Goal: Transaction & Acquisition: Book appointment/travel/reservation

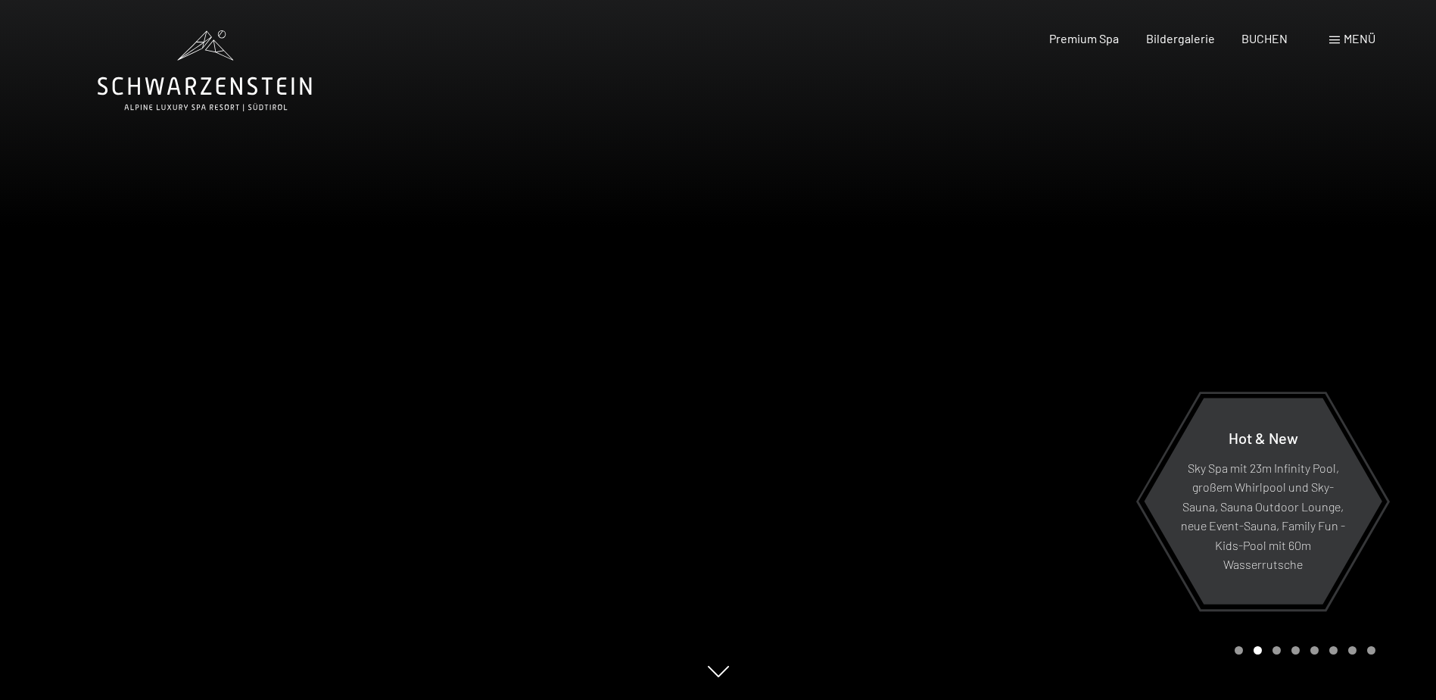
click at [1114, 47] on div "Buchen Anfragen Premium Spa Bildergalerie BUCHEN Menü DE IT EN Gutschein Bilder…" at bounding box center [1185, 38] width 379 height 17
click at [1111, 42] on span "Premium Spa" at bounding box center [1084, 36] width 70 height 14
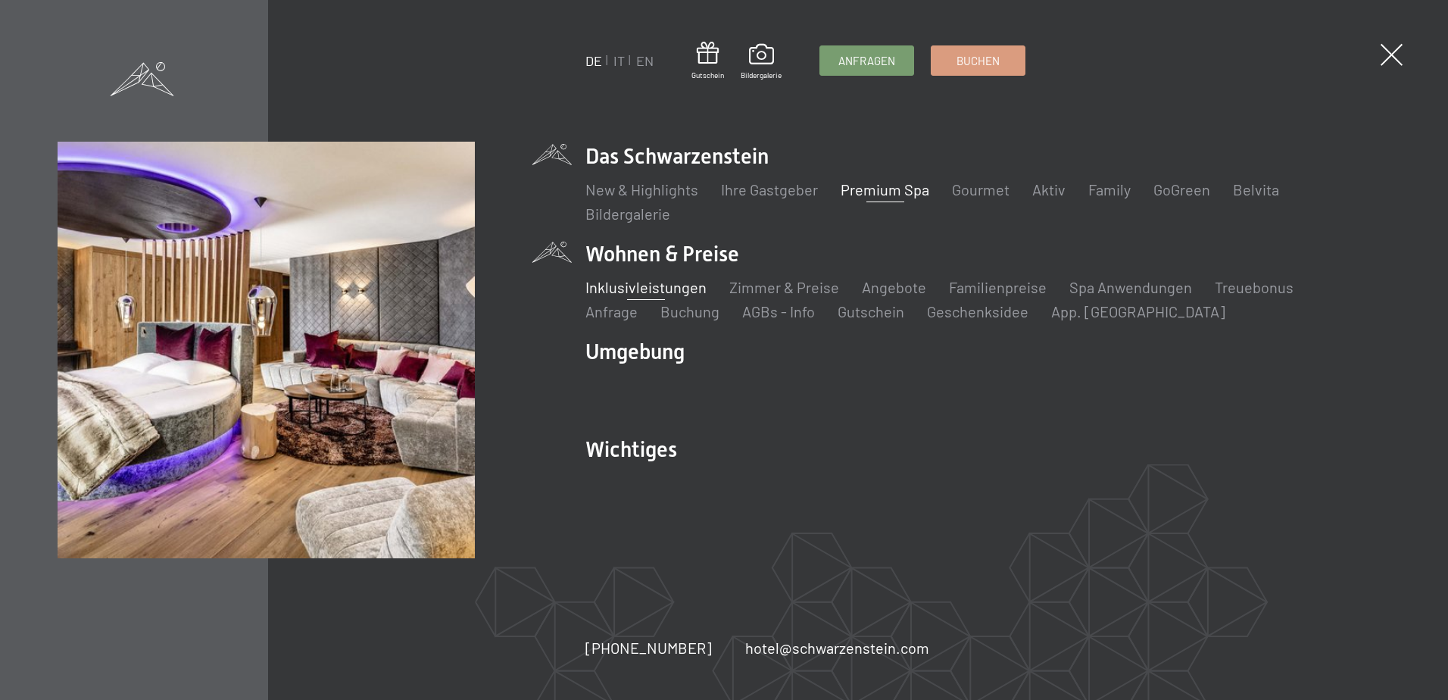
click at [659, 290] on link "Inklusivleistungen" at bounding box center [645, 287] width 121 height 18
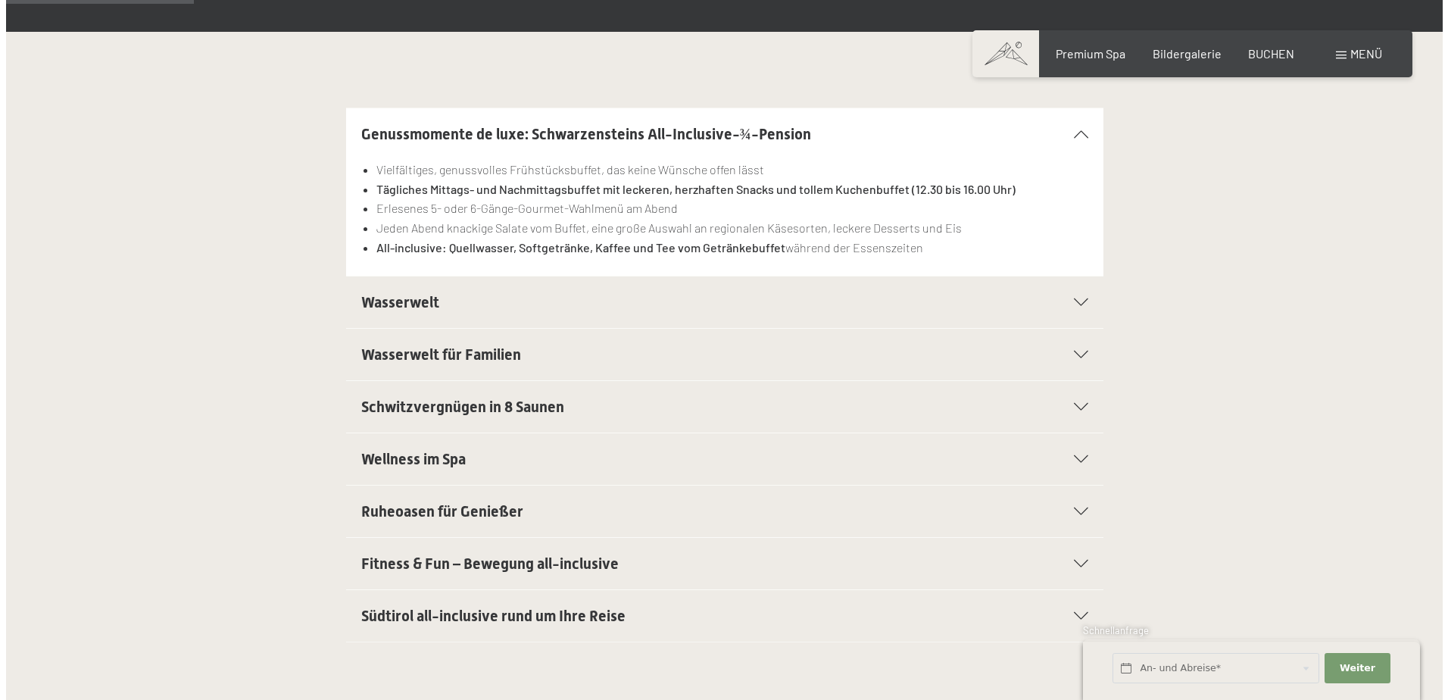
scroll to position [383, 0]
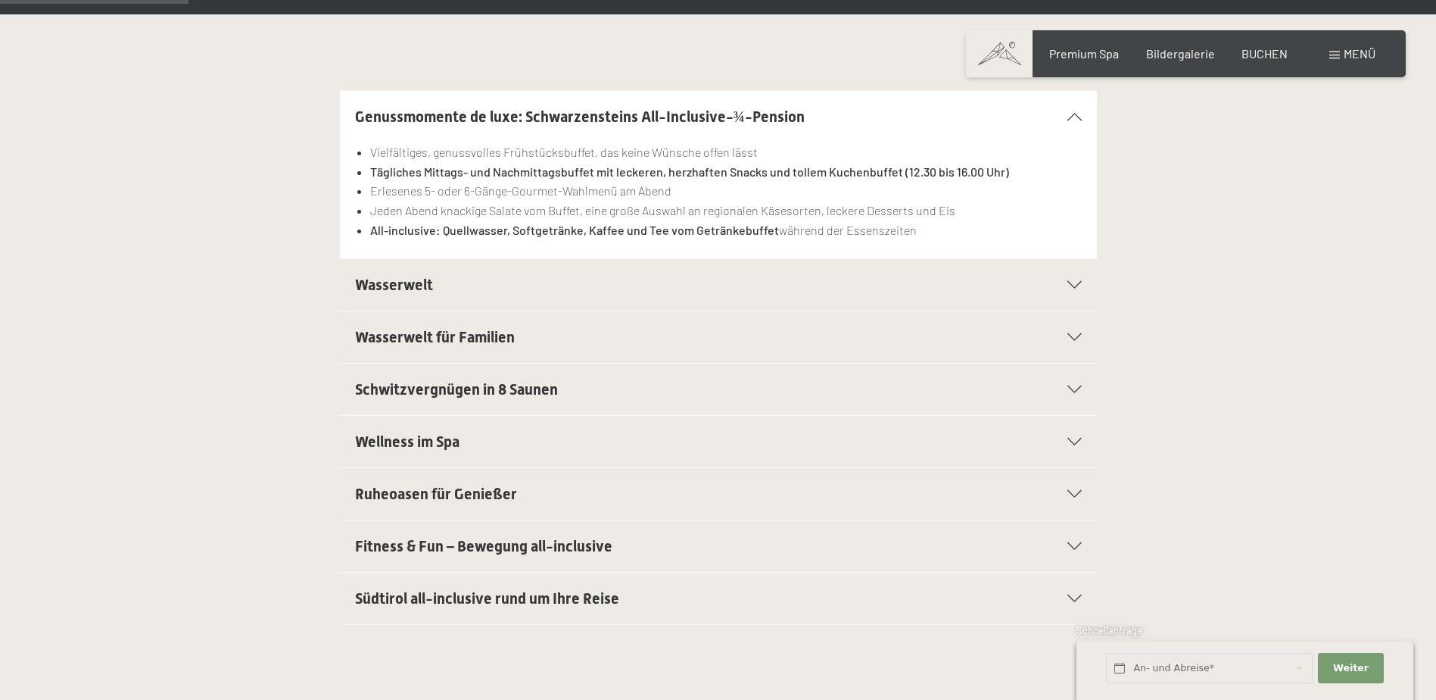
click at [1060, 390] on div at bounding box center [1065, 389] width 33 height 8
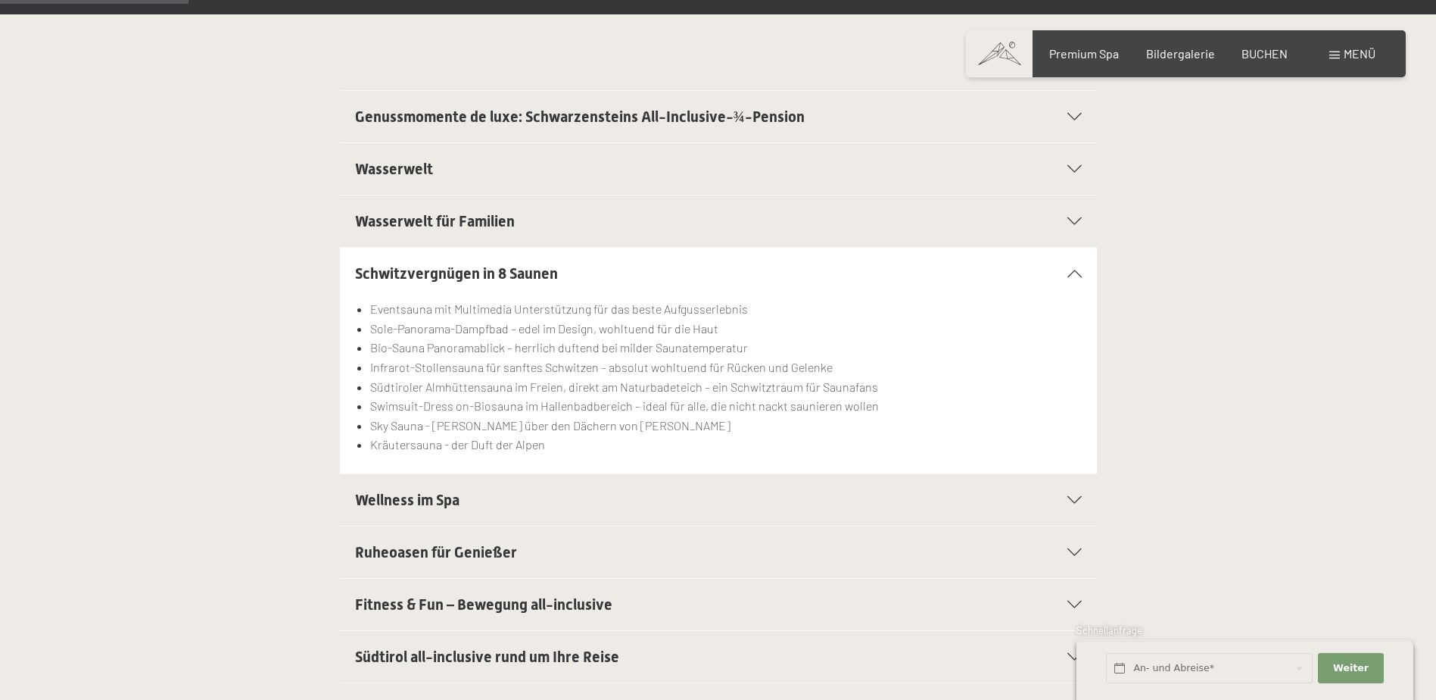
click at [1060, 390] on li "Südtiroler Almhüttensauna im Freien, direkt am Naturbadeteich – ein Schwitztrau…" at bounding box center [725, 387] width 711 height 20
click at [602, 653] on span "Südtirol all-inclusive rund um Ihre Reise" at bounding box center [487, 656] width 264 height 18
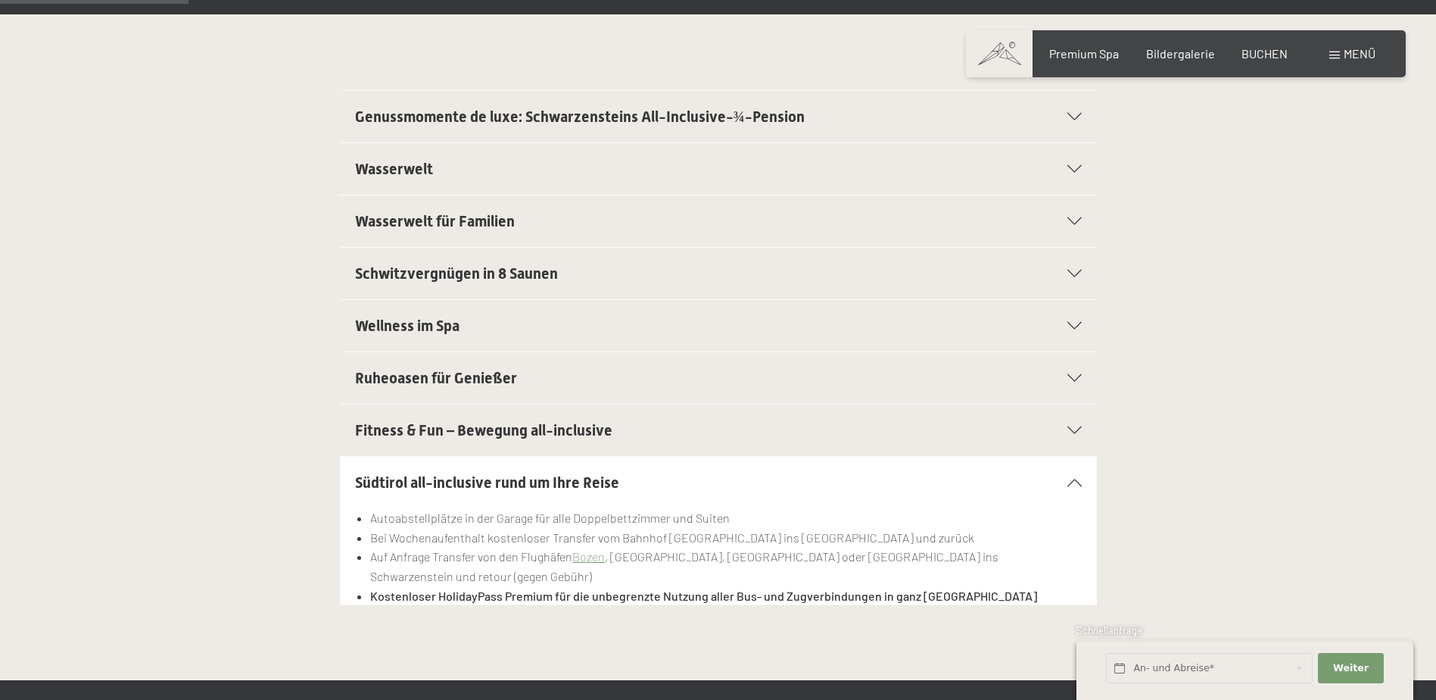
click at [727, 317] on h2 "Wellness im Spa" at bounding box center [682, 325] width 654 height 21
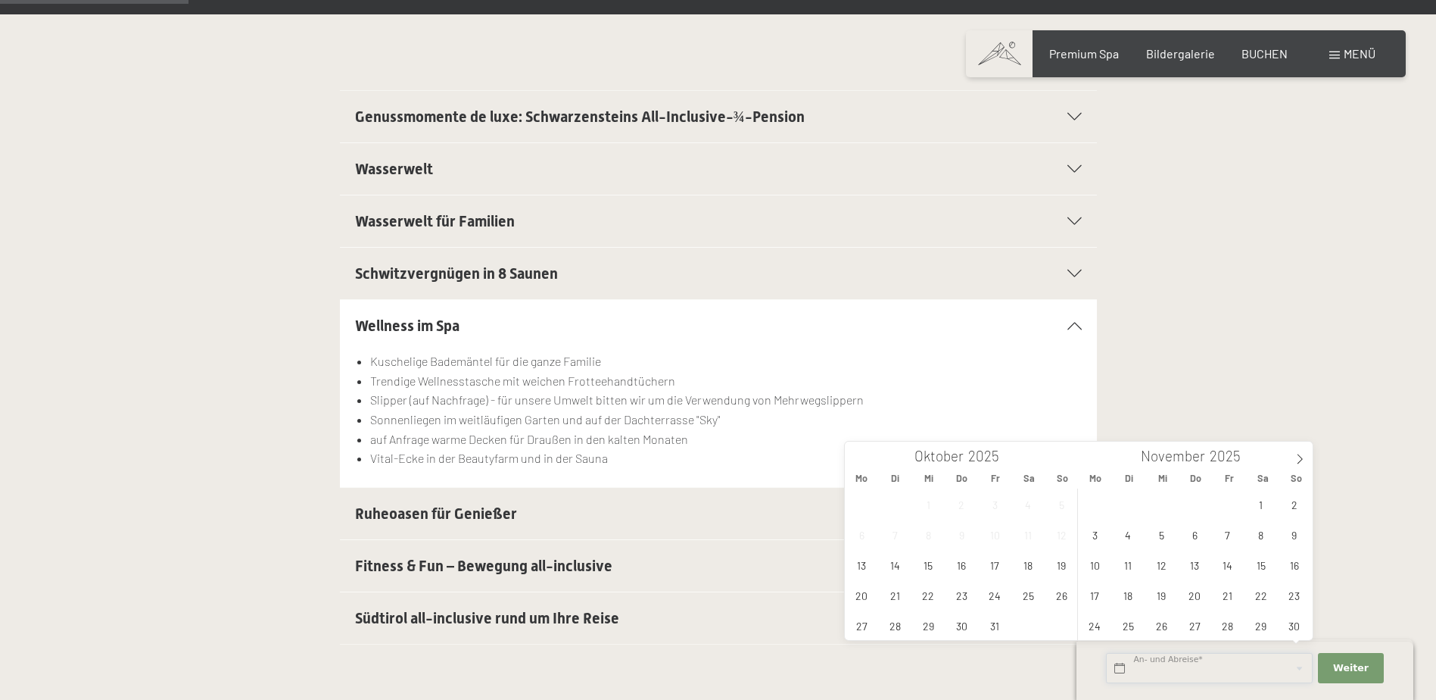
click at [1183, 671] on input "text" at bounding box center [1209, 668] width 207 height 31
click at [1303, 460] on icon at bounding box center [1300, 458] width 11 height 11
type input "2026"
click at [1355, 48] on span "Menü" at bounding box center [1360, 53] width 32 height 14
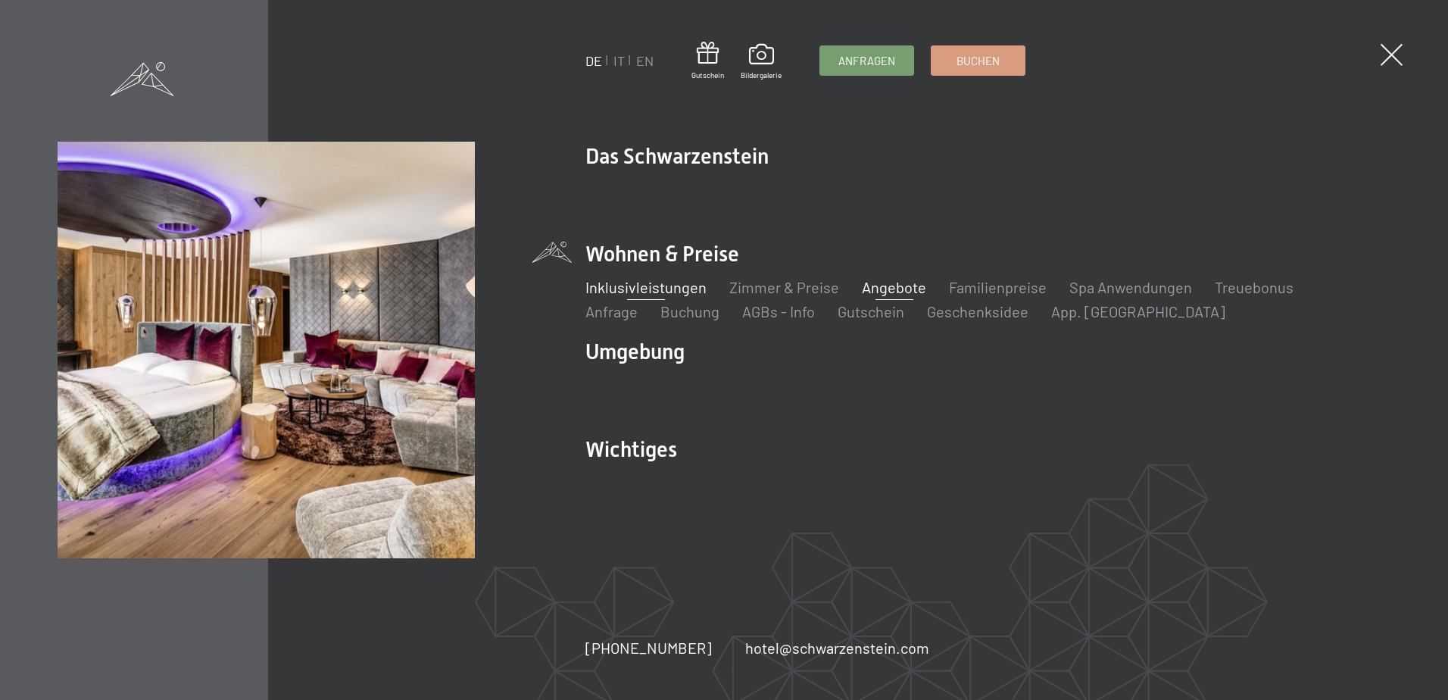
click at [901, 285] on link "Angebote" at bounding box center [894, 287] width 64 height 18
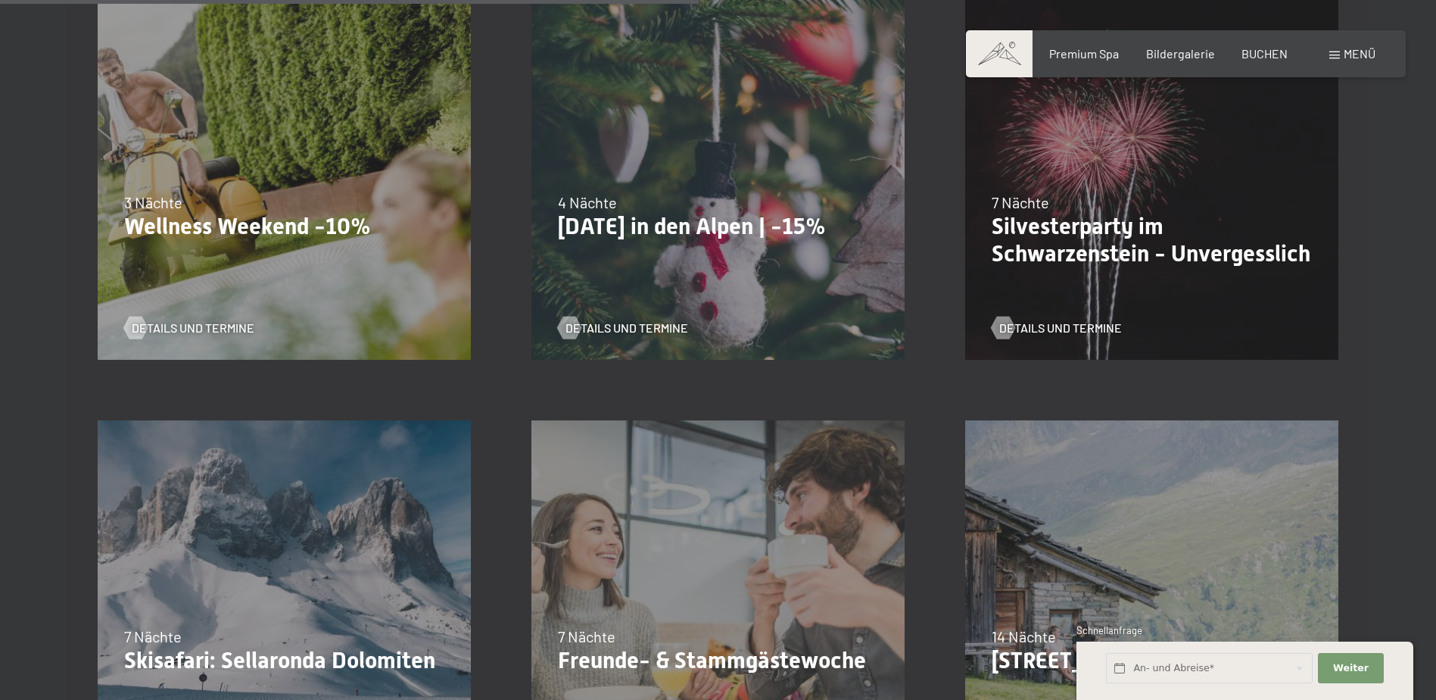
scroll to position [1384, 0]
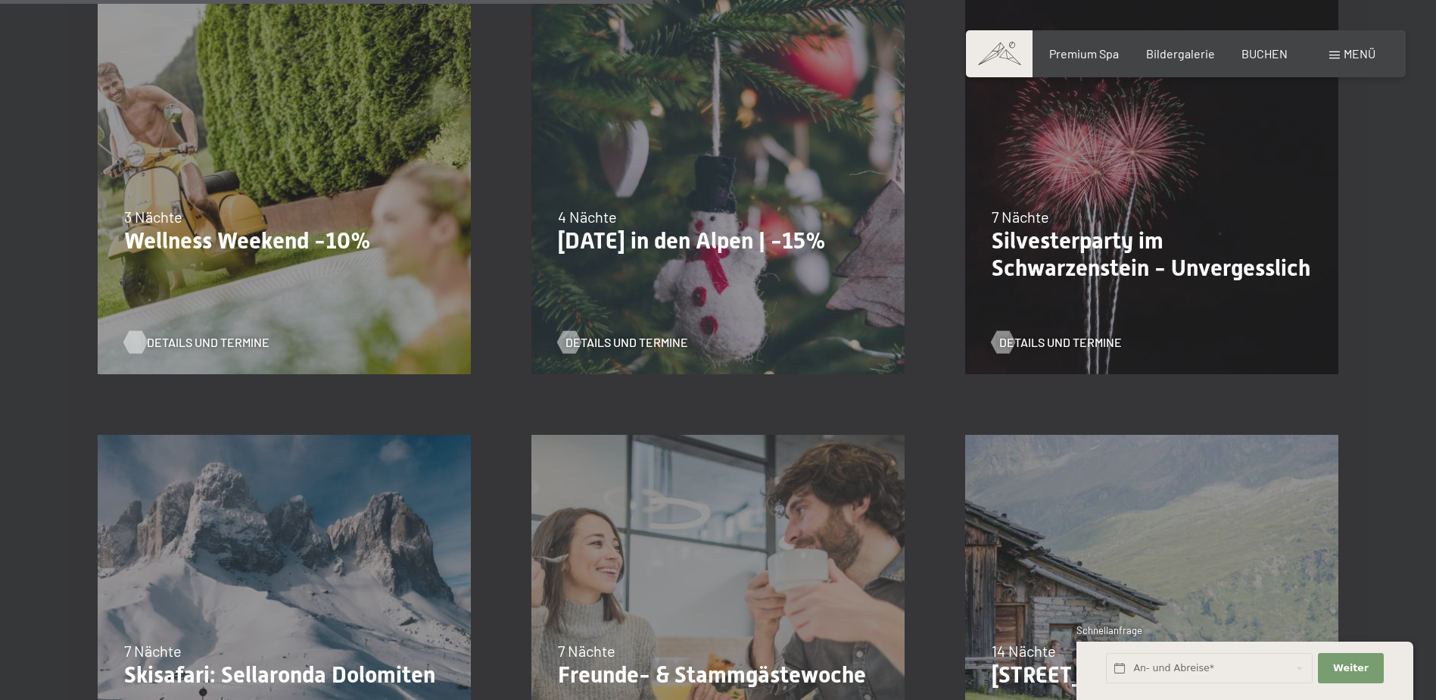
click at [134, 344] on div at bounding box center [135, 342] width 13 height 23
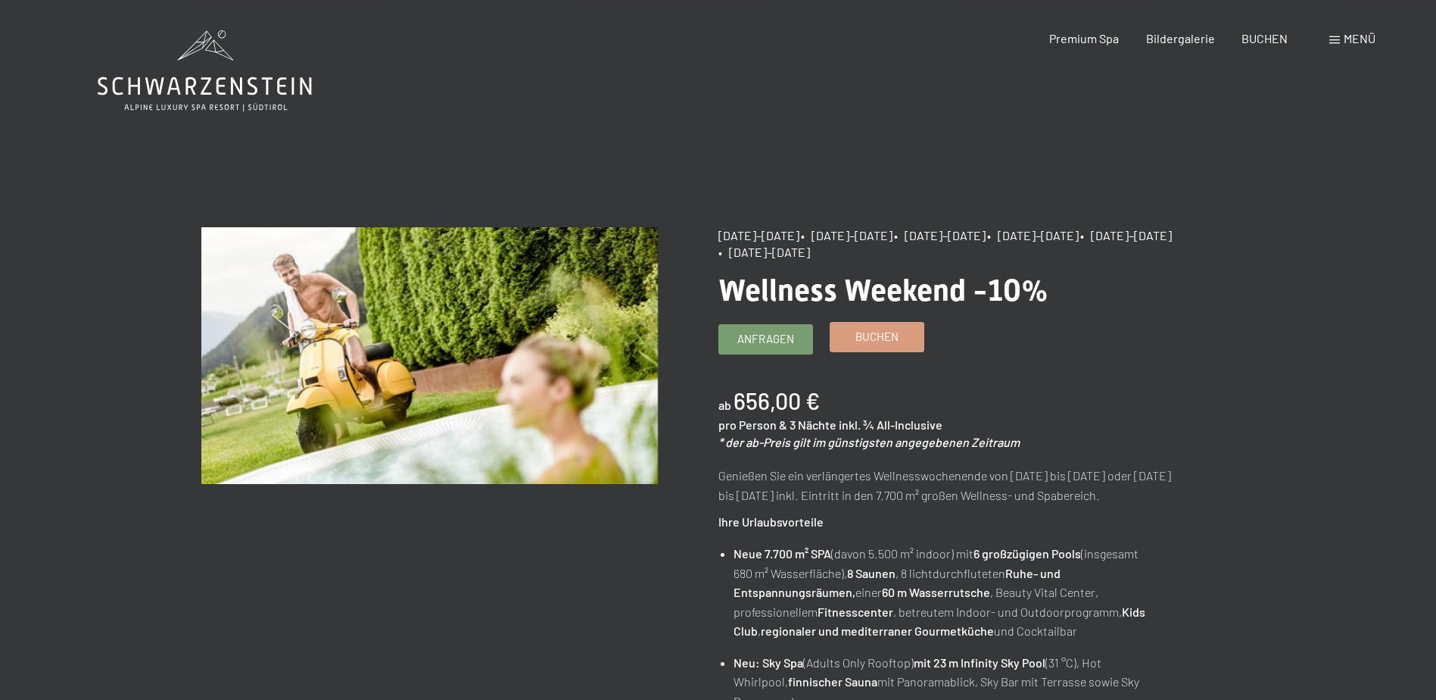
click at [891, 330] on span "Buchen" at bounding box center [877, 337] width 43 height 16
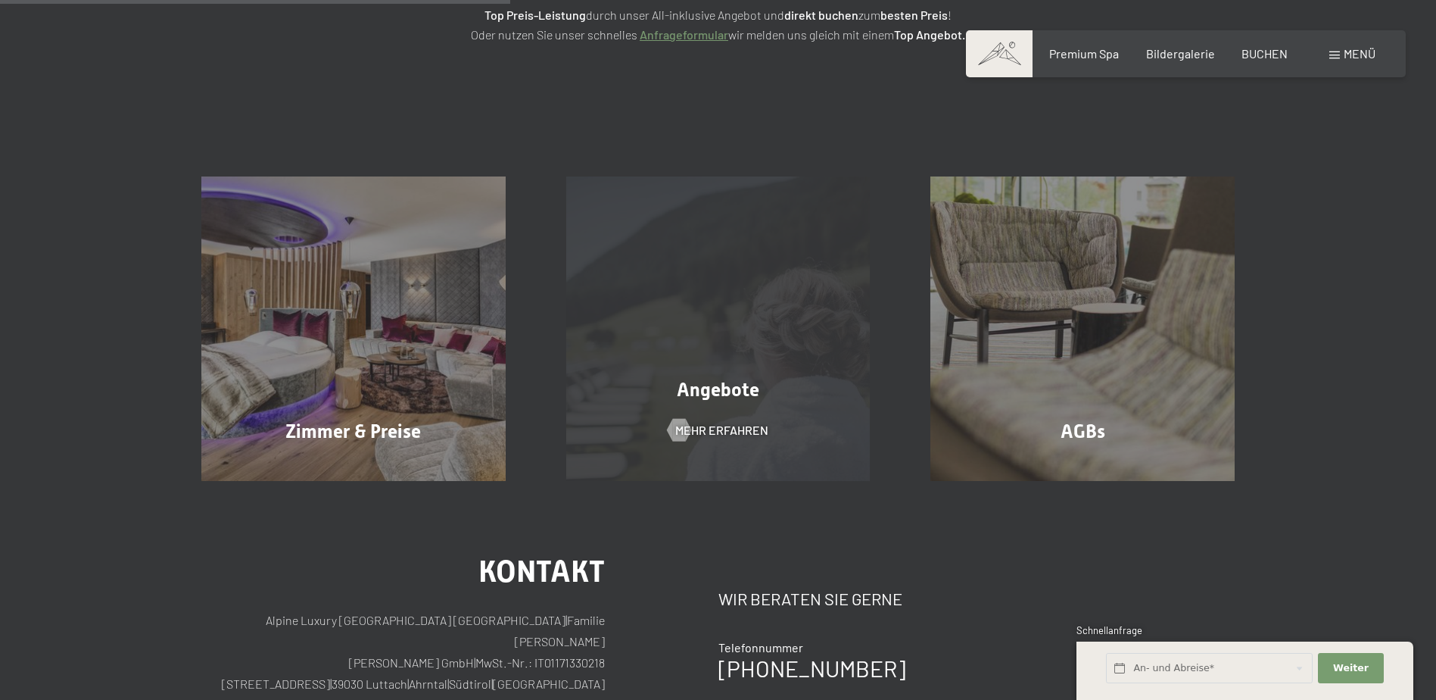
scroll to position [265, 0]
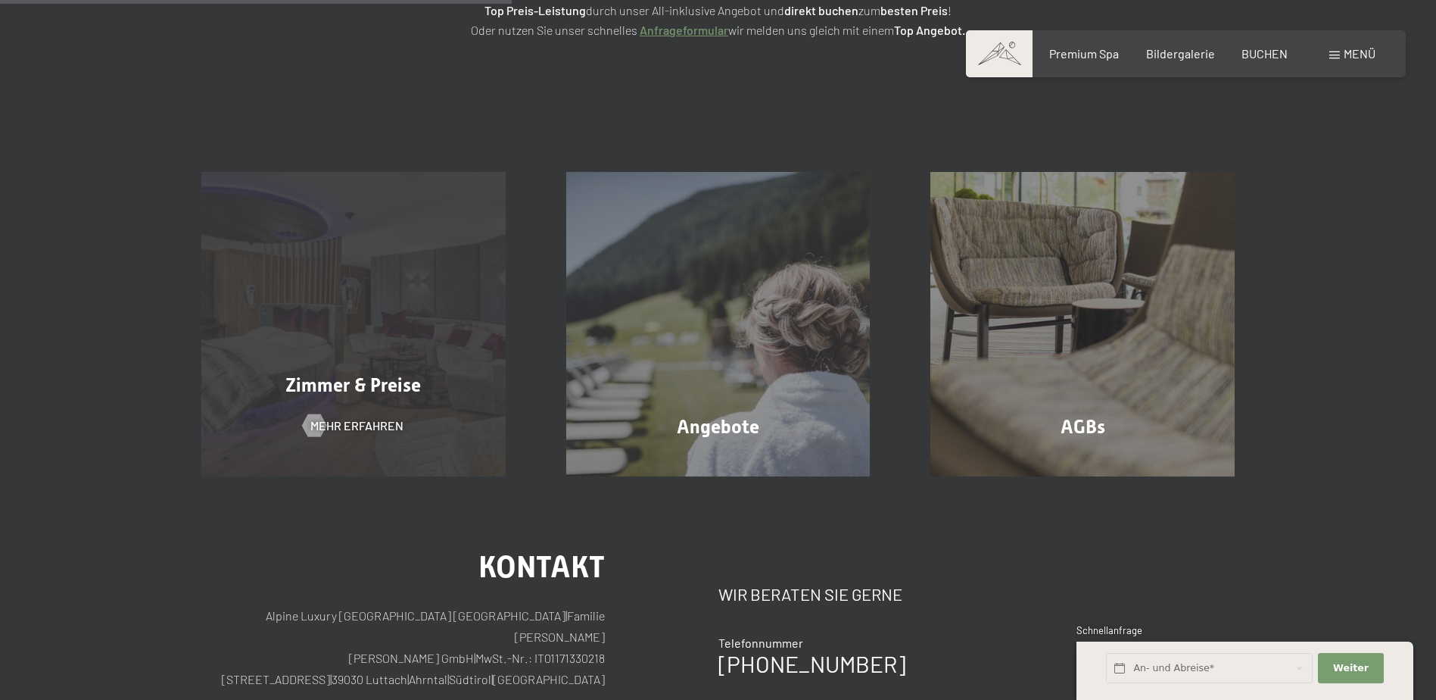
click at [445, 404] on div "Zimmer & Preise Mehr erfahren" at bounding box center [353, 324] width 365 height 304
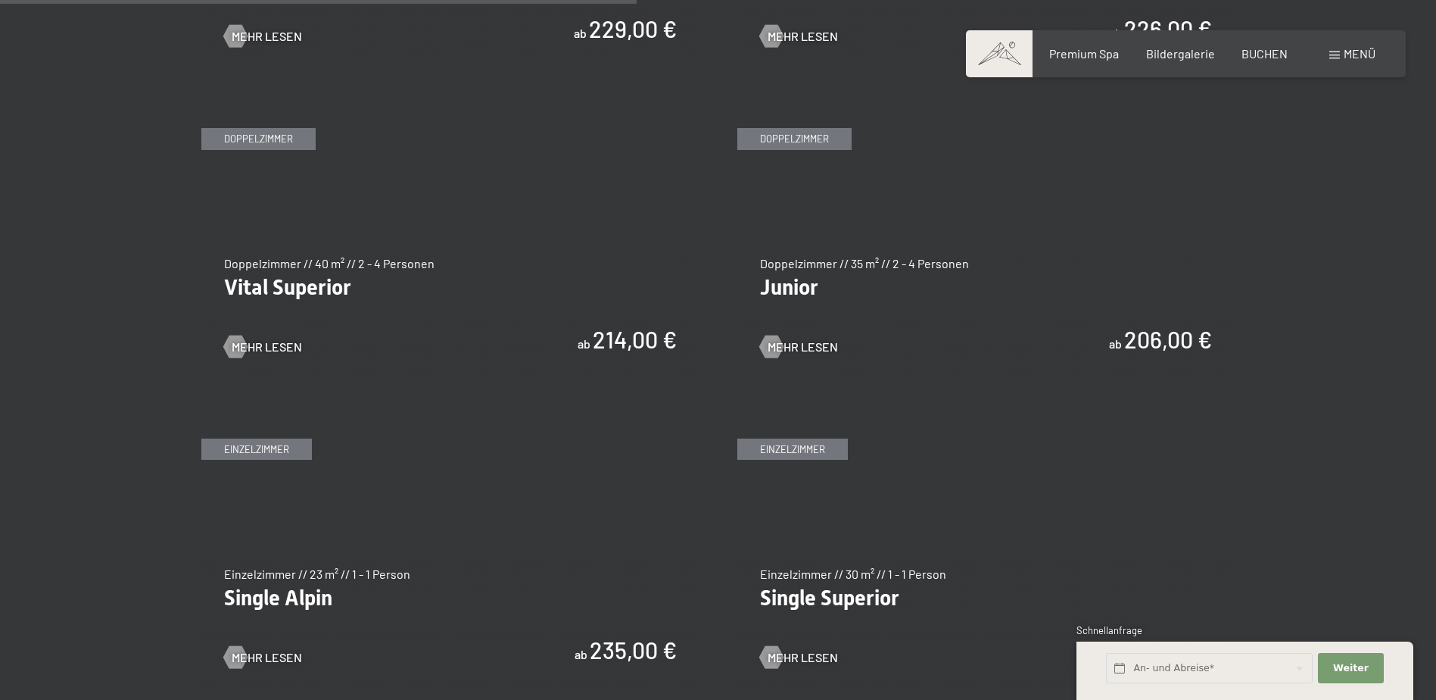
scroll to position [2149, 0]
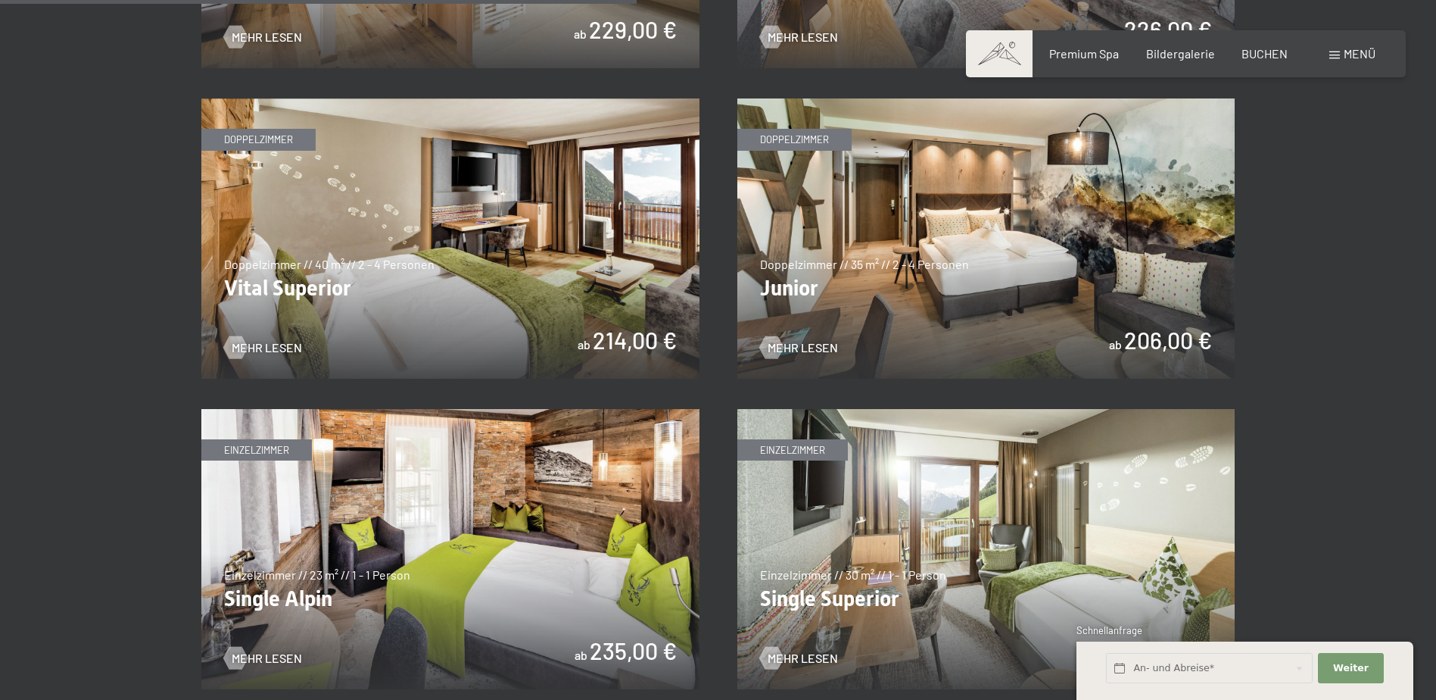
click at [1023, 266] on img at bounding box center [986, 238] width 498 height 280
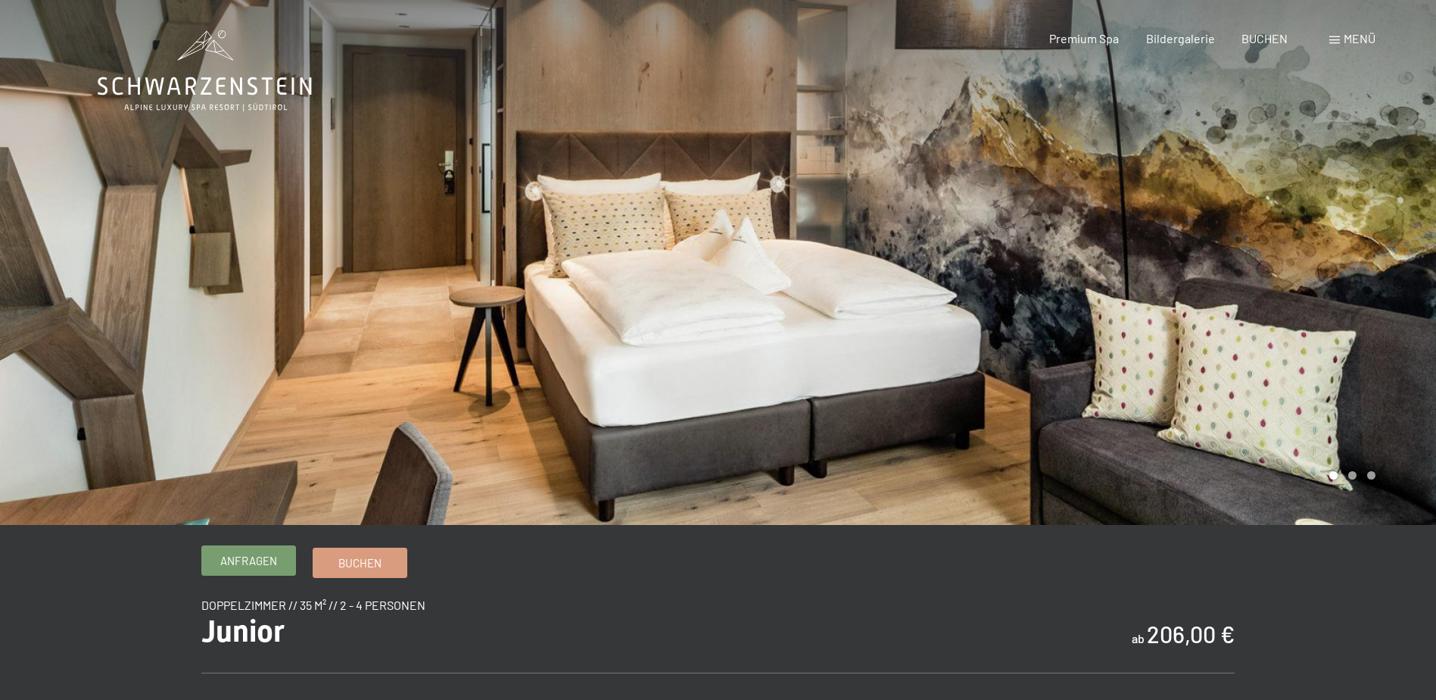
click at [258, 558] on span "Anfragen" at bounding box center [248, 561] width 57 height 16
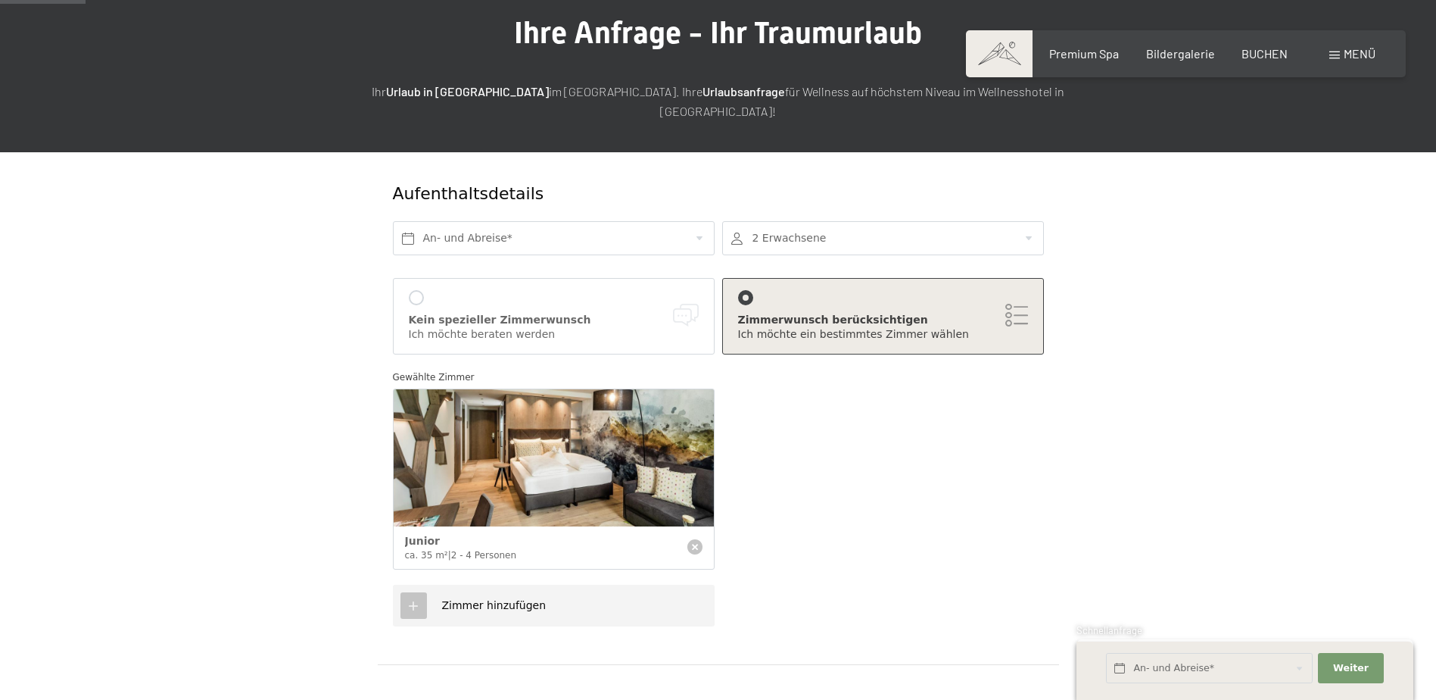
scroll to position [89, 0]
